Goal: Information Seeking & Learning: Understand process/instructions

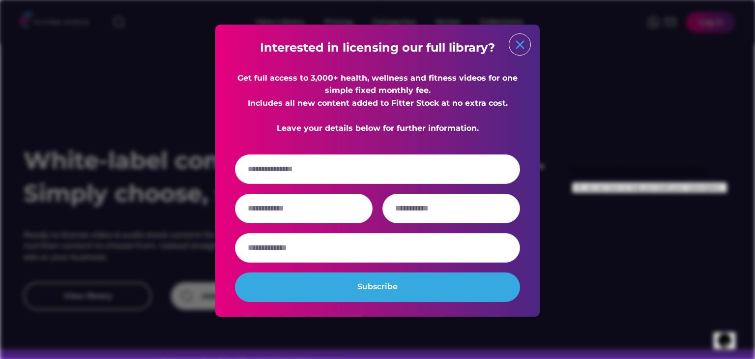
click at [512, 45] on text "close" at bounding box center [519, 44] width 15 height 15
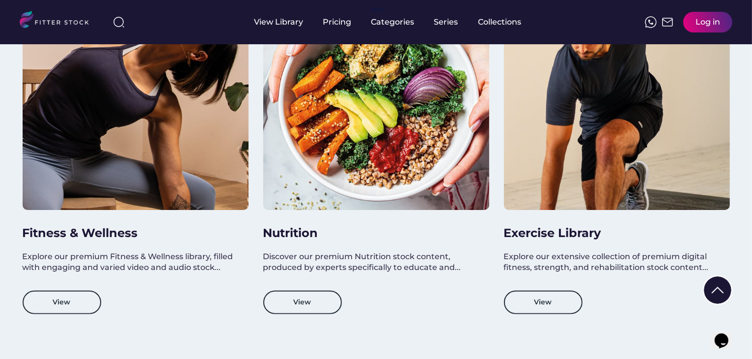
scroll to position [1032, 0]
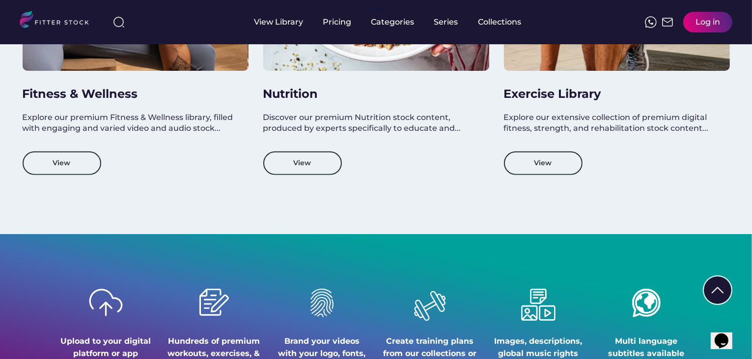
click at [246, 174] on div "Fitness & Wellness Explore our premium Fitness & Wellness library, filled with …" at bounding box center [136, 19] width 226 height 350
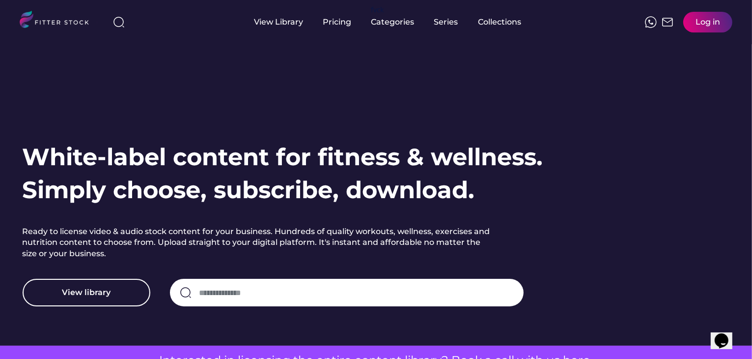
scroll to position [0, 0]
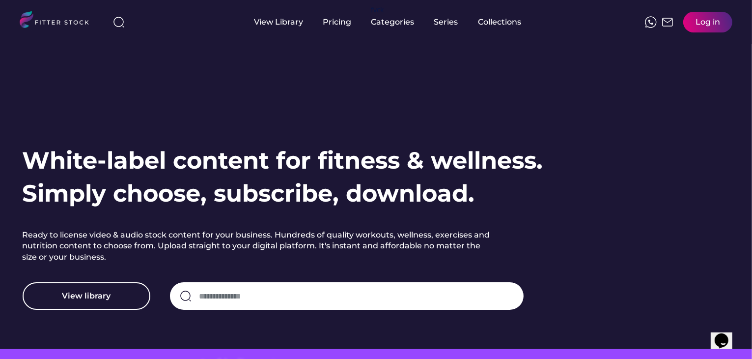
click at [225, 159] on h1 "White-label content for fitness & wellness. Simply choose, subscribe, download." at bounding box center [283, 177] width 521 height 66
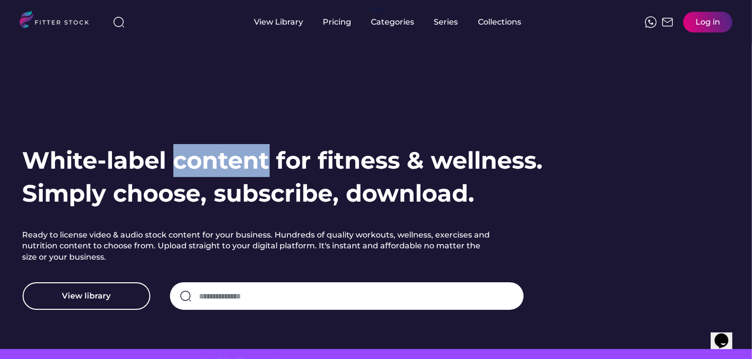
click at [225, 159] on h1 "White-label content for fitness & wellness. Simply choose, subscribe, download." at bounding box center [283, 177] width 521 height 66
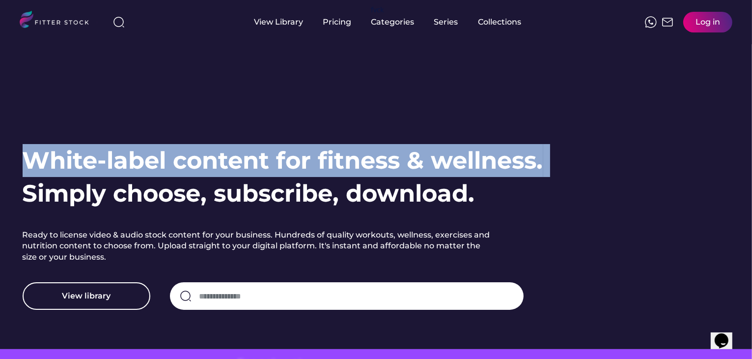
click at [225, 159] on h1 "White-label content for fitness & wellness. Simply choose, subscribe, download." at bounding box center [283, 177] width 521 height 66
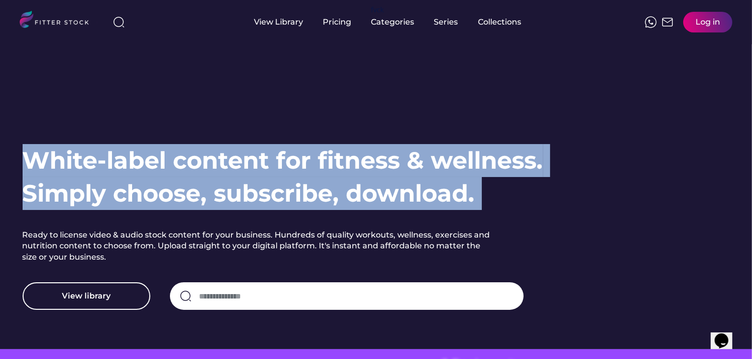
click at [257, 188] on h1 "White-label content for fitness & wellness. Simply choose, subscribe, download." at bounding box center [283, 177] width 521 height 66
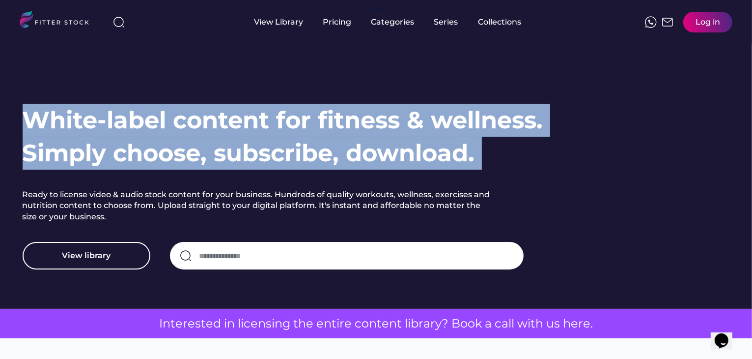
scroll to position [41, 0]
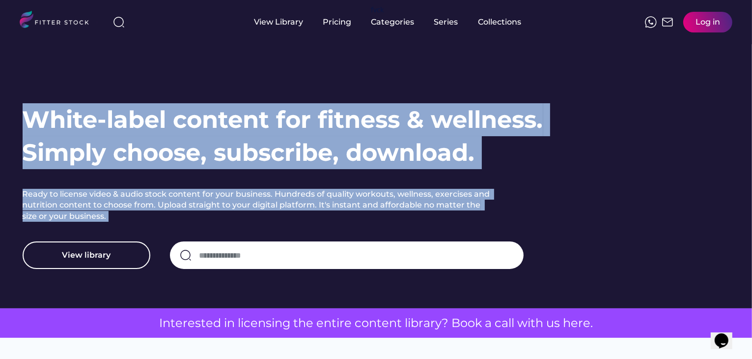
click at [316, 191] on h2 "Ready to license video & audio stock content for your business. Hundreds of qua…" at bounding box center [259, 205] width 472 height 33
copy div "White-label content for fitness & wellness. Simply choose, subscribe, download.…"
click at [316, 191] on h2 "Ready to license video & audio stock content for your business. Hundreds of qua…" at bounding box center [259, 205] width 472 height 33
